Goal: Find specific page/section: Find specific page/section

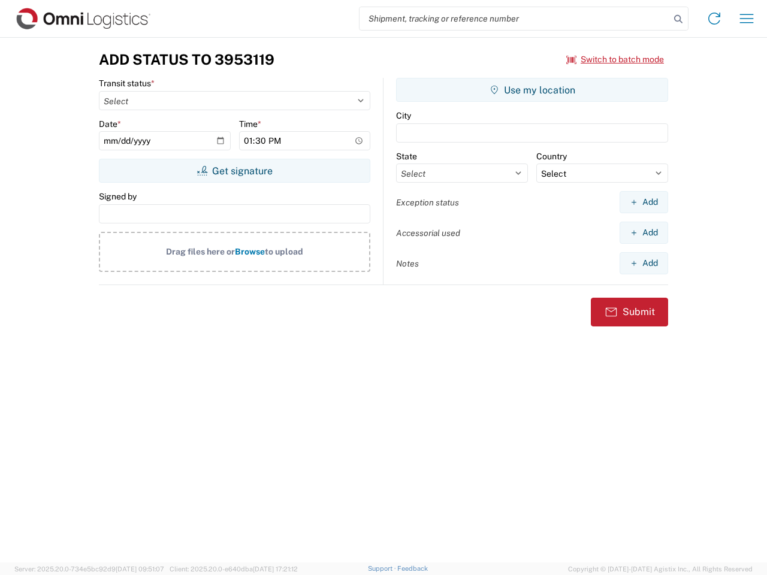
click at [515, 19] on input "search" at bounding box center [514, 18] width 310 height 23
click at [678, 19] on icon at bounding box center [678, 19] width 17 height 17
click at [714, 19] on icon at bounding box center [713, 18] width 19 height 19
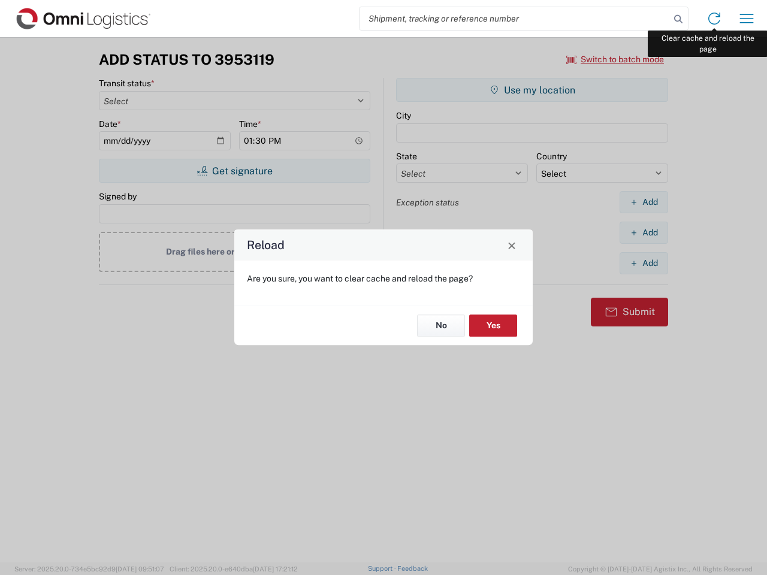
click at [746, 19] on div "Reload Are you sure, you want to clear cache and reload the page? No Yes" at bounding box center [383, 287] width 767 height 575
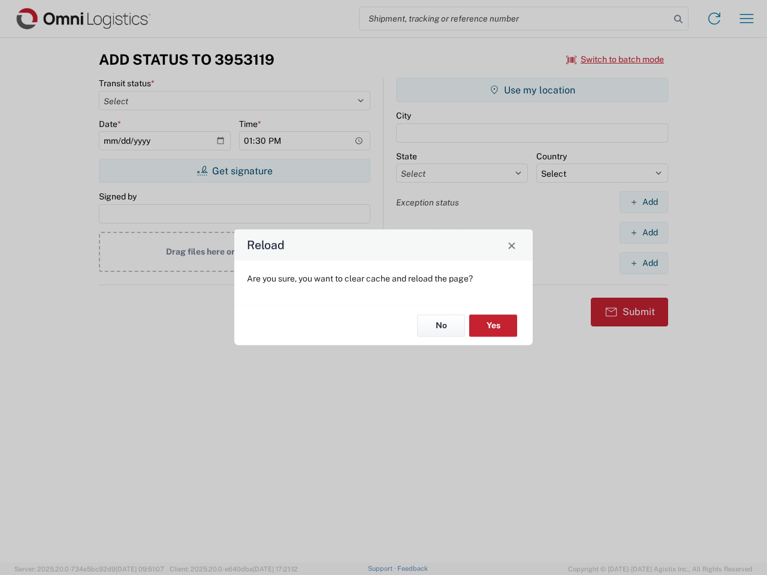
click at [615, 59] on div "Reload Are you sure, you want to clear cache and reload the page? No Yes" at bounding box center [383, 287] width 767 height 575
click at [234, 171] on div "Reload Are you sure, you want to clear cache and reload the page? No Yes" at bounding box center [383, 287] width 767 height 575
click at [532, 90] on div "Reload Are you sure, you want to clear cache and reload the page? No Yes" at bounding box center [383, 287] width 767 height 575
click at [643, 202] on div "Reload Are you sure, you want to clear cache and reload the page? No Yes" at bounding box center [383, 287] width 767 height 575
click at [643, 232] on div "Reload Are you sure, you want to clear cache and reload the page? No Yes" at bounding box center [383, 287] width 767 height 575
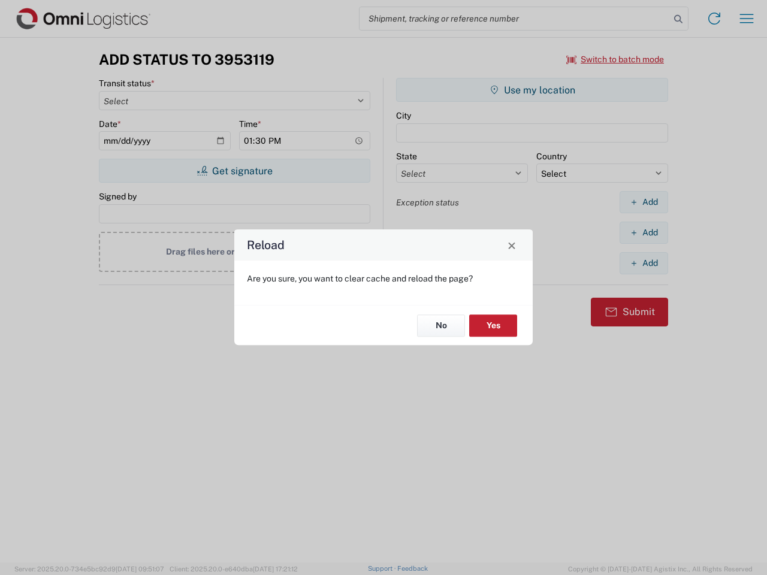
click at [643, 263] on div "Reload Are you sure, you want to clear cache and reload the page? No Yes" at bounding box center [383, 287] width 767 height 575
